Goal: Task Accomplishment & Management: Manage account settings

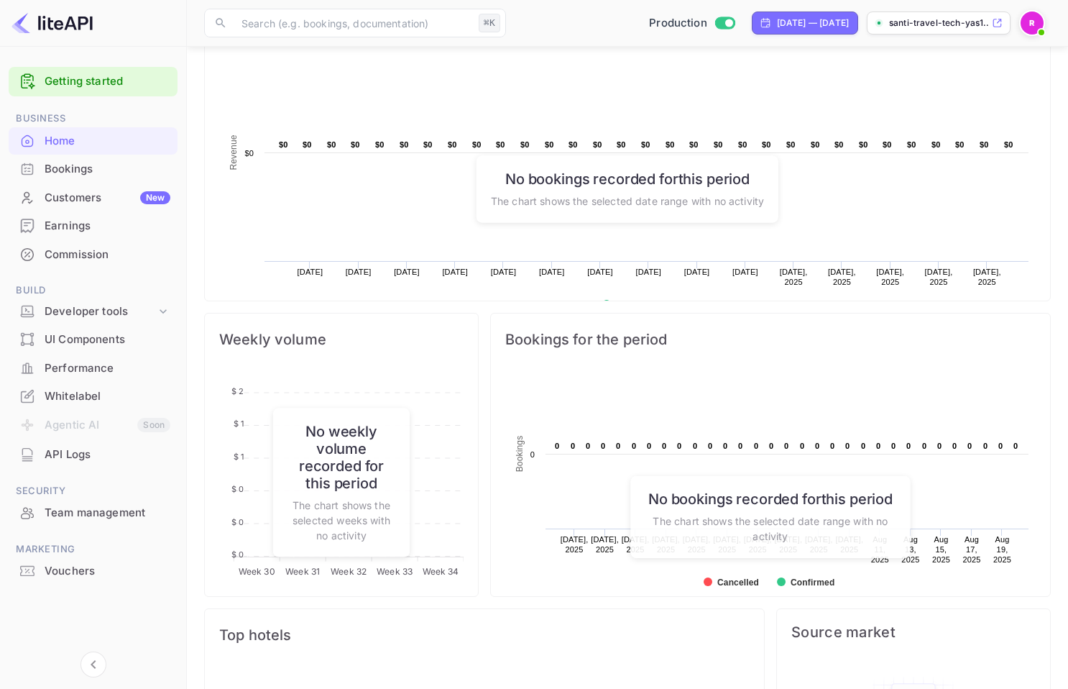
scroll to position [173, 0]
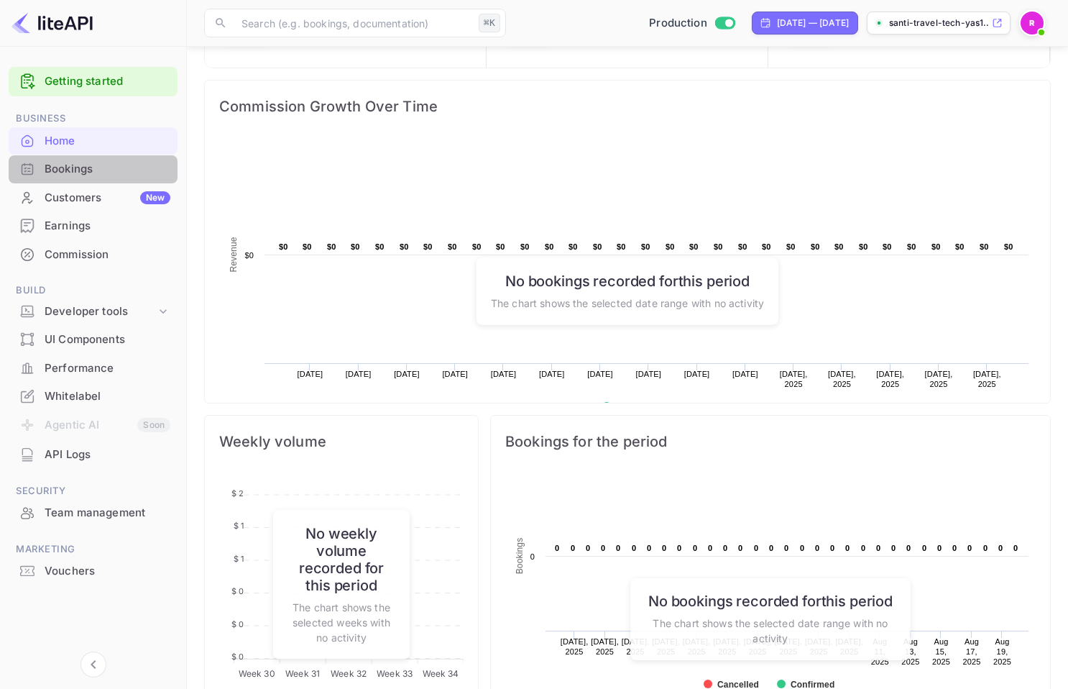
click at [83, 178] on div "Bookings" at bounding box center [93, 169] width 169 height 28
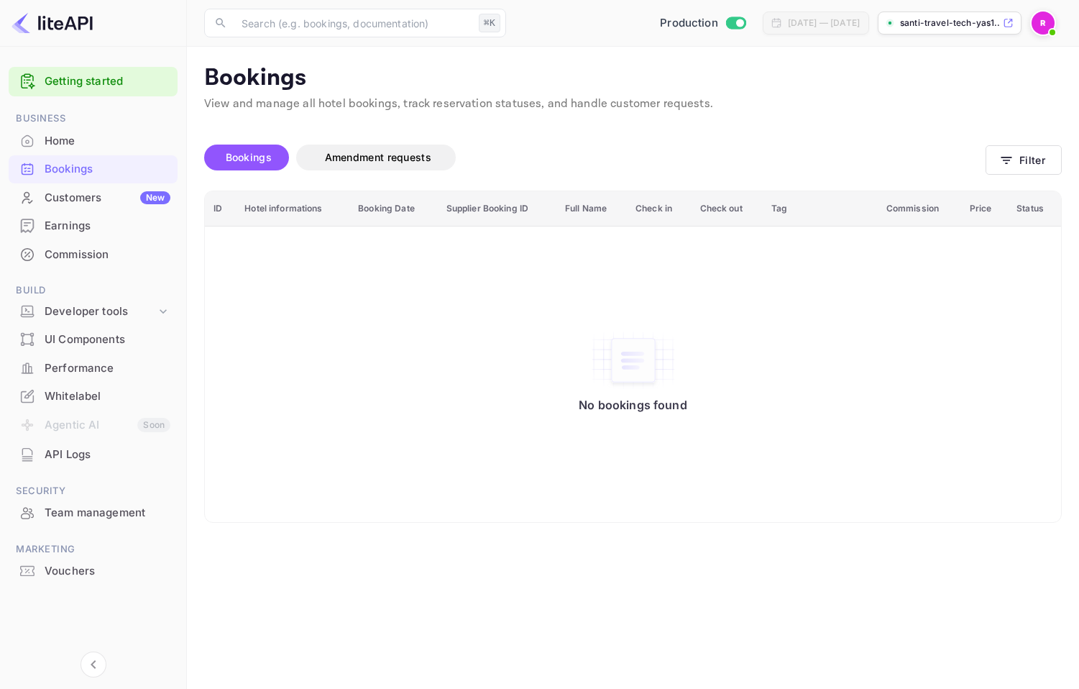
click at [84, 199] on div "Customers New" at bounding box center [108, 198] width 126 height 17
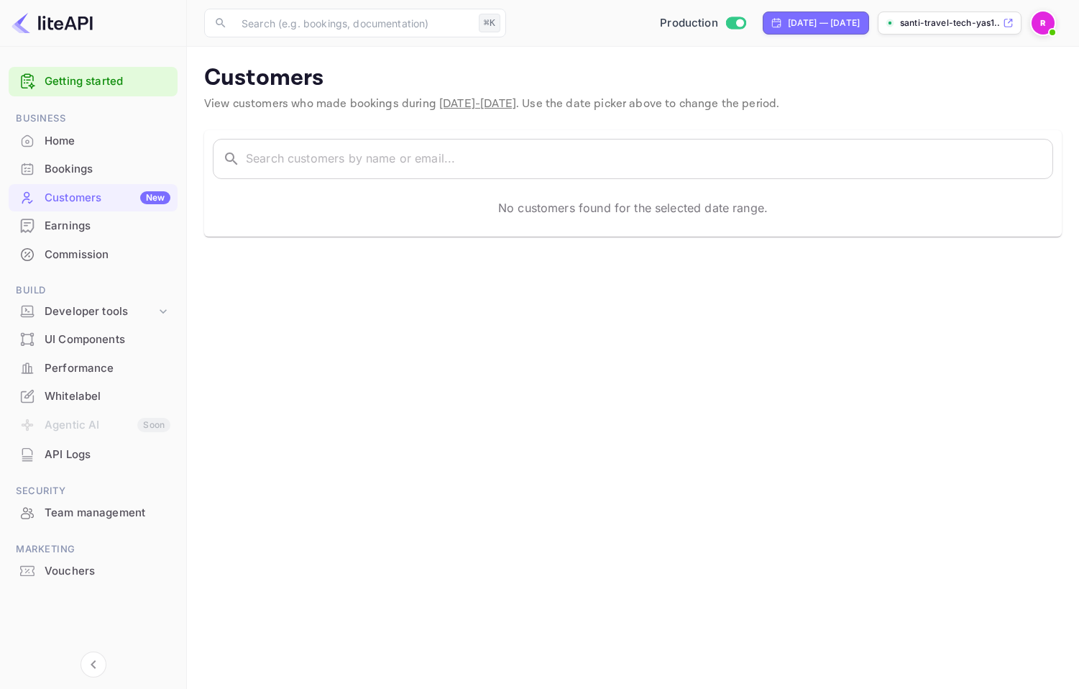
click at [87, 219] on div "Earnings" at bounding box center [108, 226] width 126 height 17
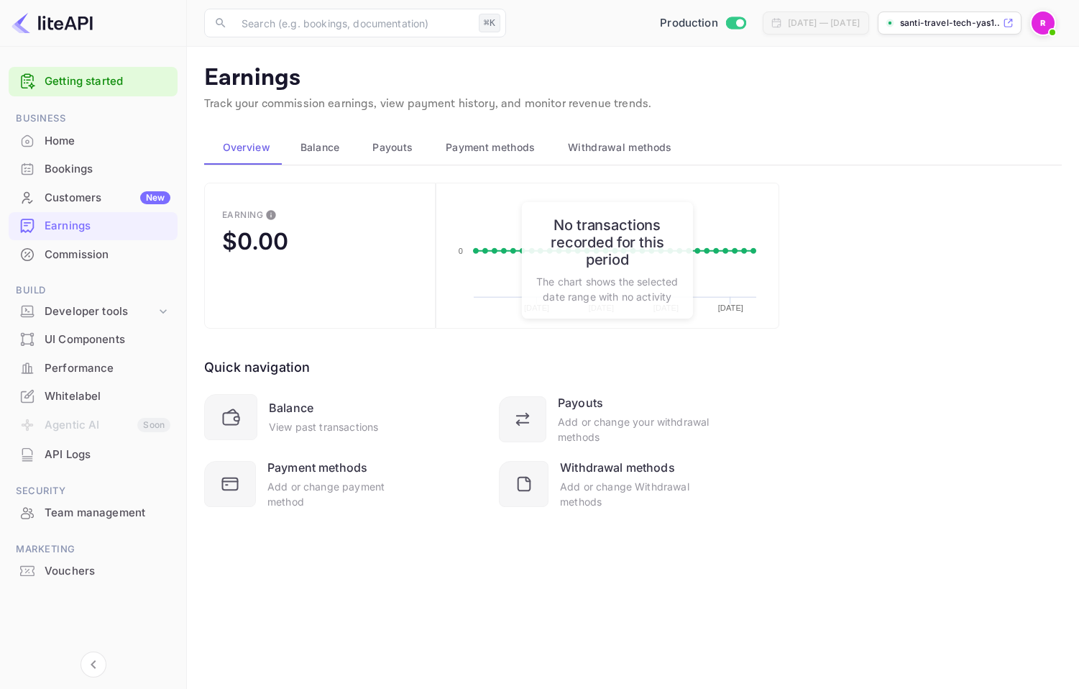
click at [99, 203] on div "Customers New" at bounding box center [108, 198] width 126 height 17
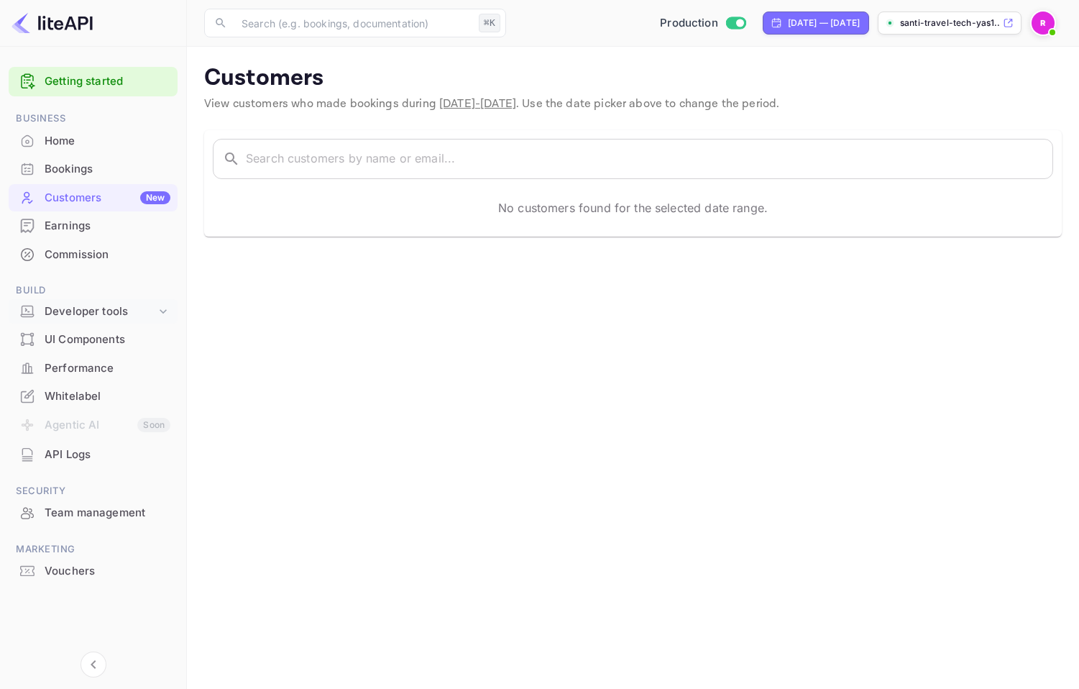
click at [165, 309] on icon at bounding box center [163, 311] width 7 height 4
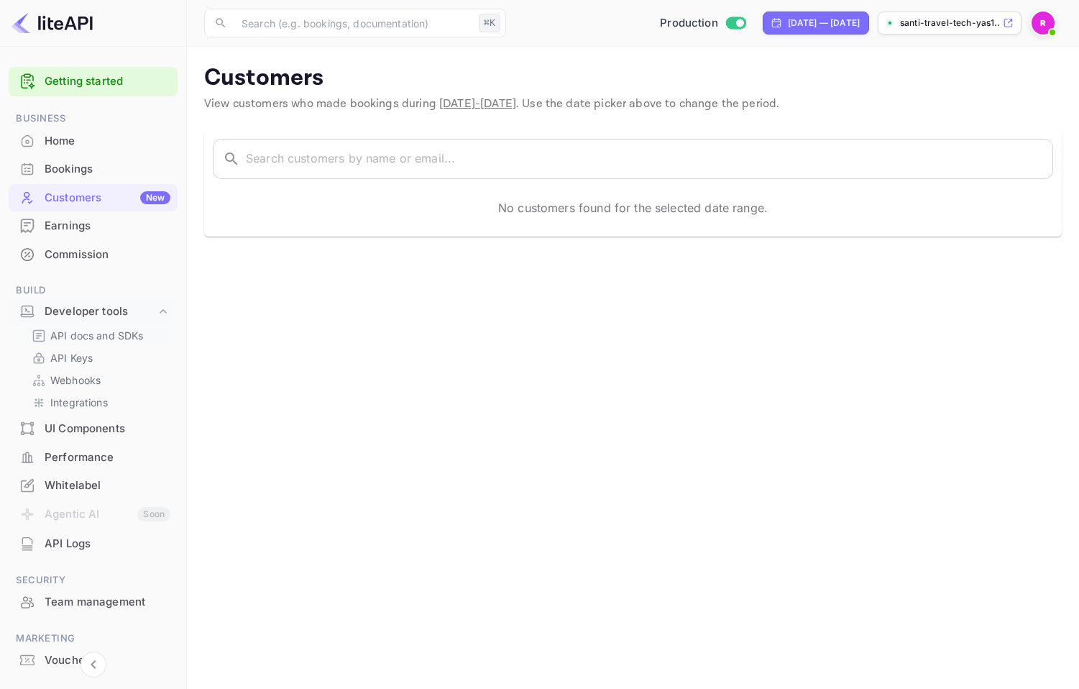
click at [132, 341] on p "API docs and SDKs" at bounding box center [96, 335] width 93 height 15
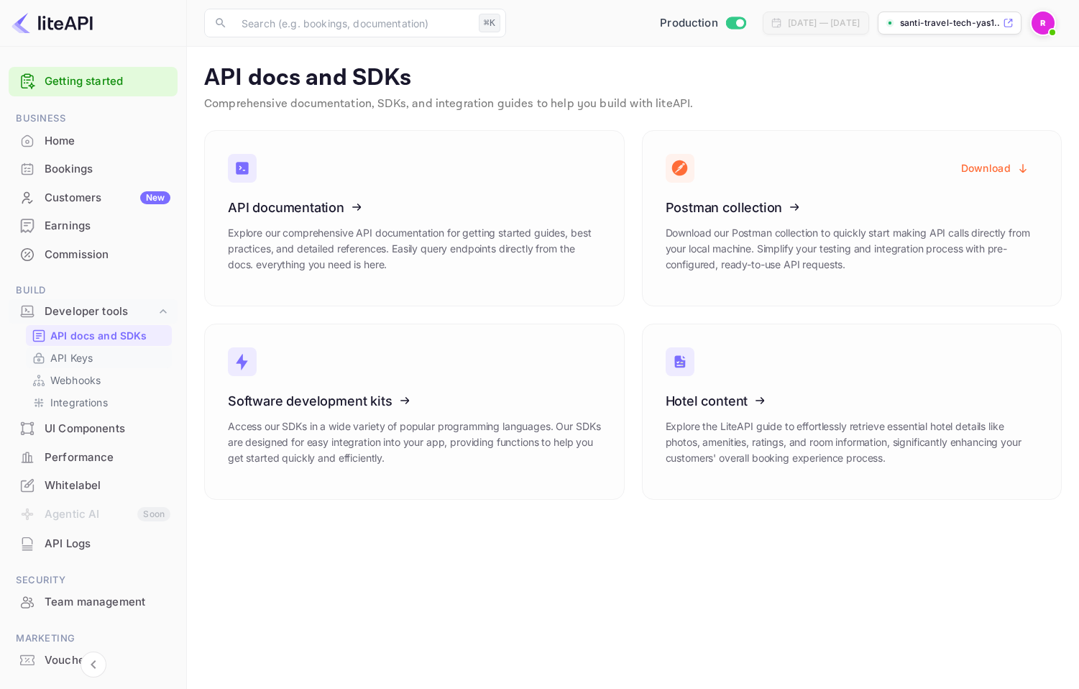
click at [131, 355] on link "API Keys" at bounding box center [99, 357] width 134 height 15
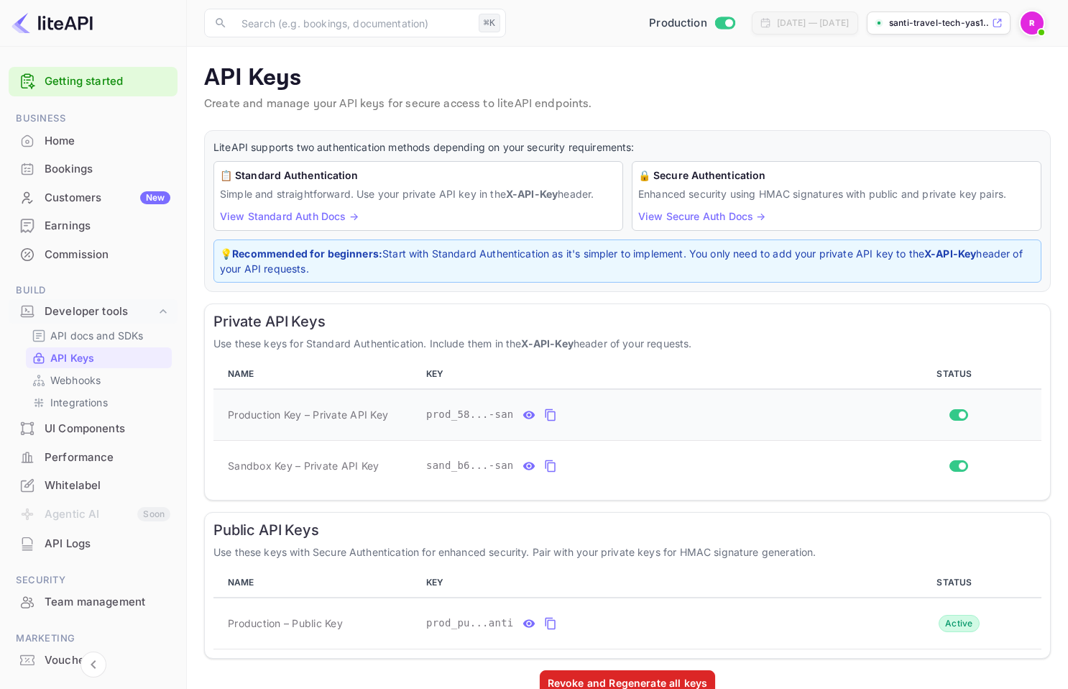
click at [550, 416] on icon "private api keys table" at bounding box center [550, 414] width 13 height 17
click at [551, 412] on icon "private api keys table" at bounding box center [550, 415] width 10 height 12
